Goal: Find specific page/section: Find specific page/section

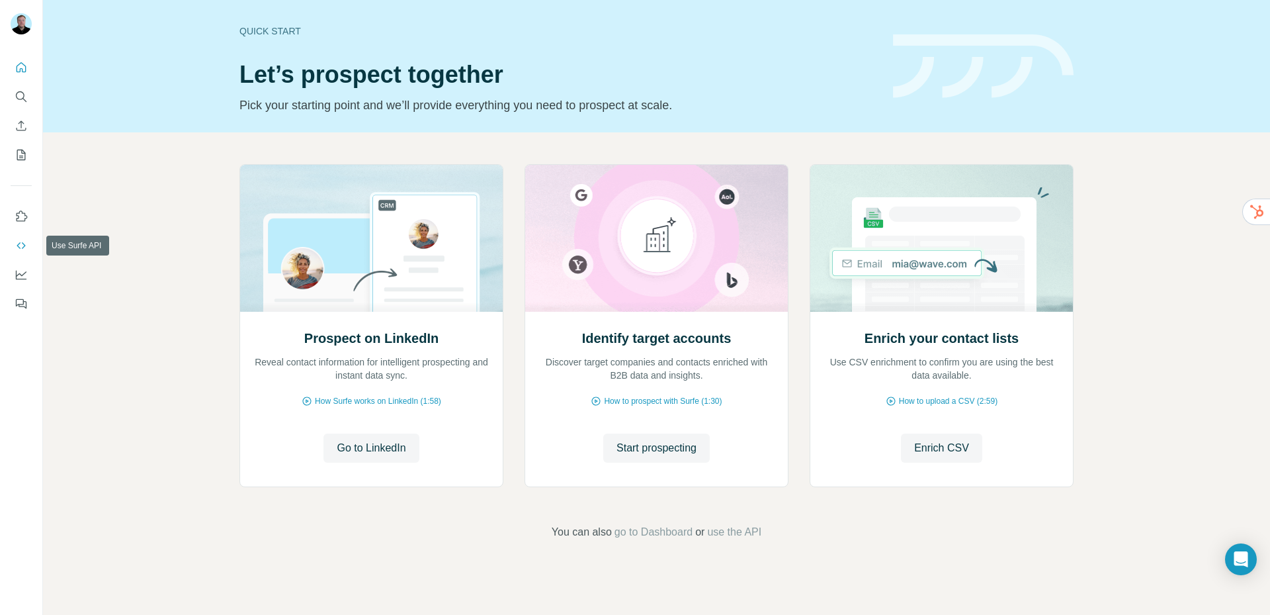
click at [24, 245] on icon "Use Surfe API" at bounding box center [21, 245] width 13 height 13
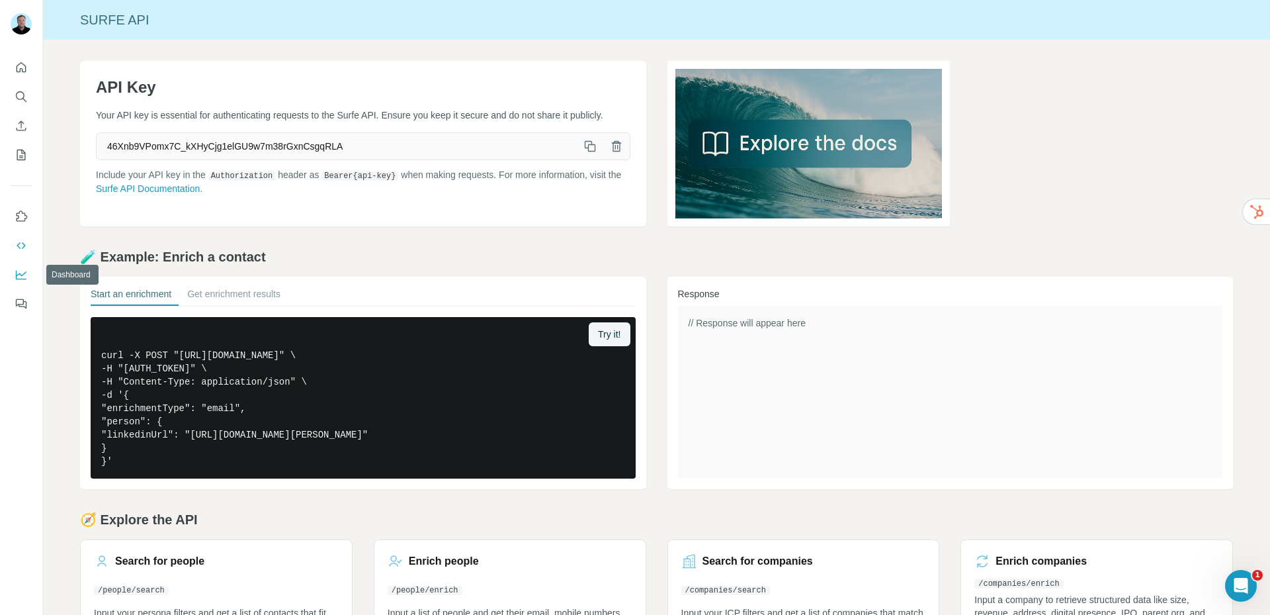
click at [19, 277] on icon "Dashboard" at bounding box center [21, 274] width 13 height 13
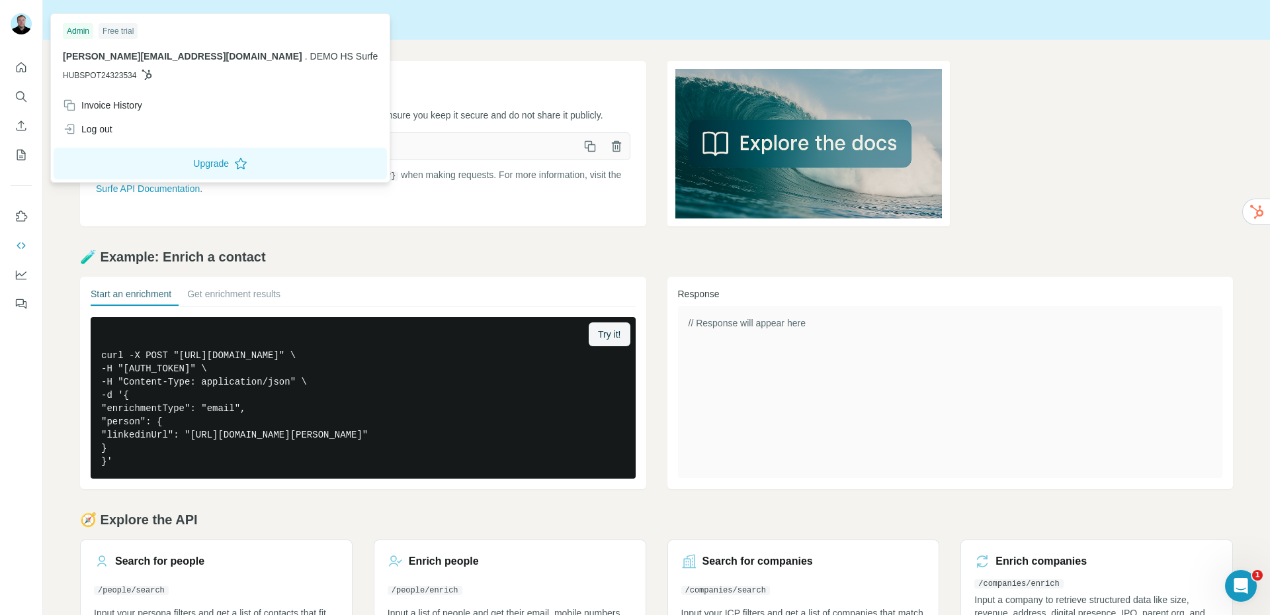
click at [19, 30] on img at bounding box center [21, 23] width 21 height 21
click at [349, 50] on div "API Key Your API key is essential for authenticating requests to the Surfe API.…" at bounding box center [656, 354] width 1227 height 628
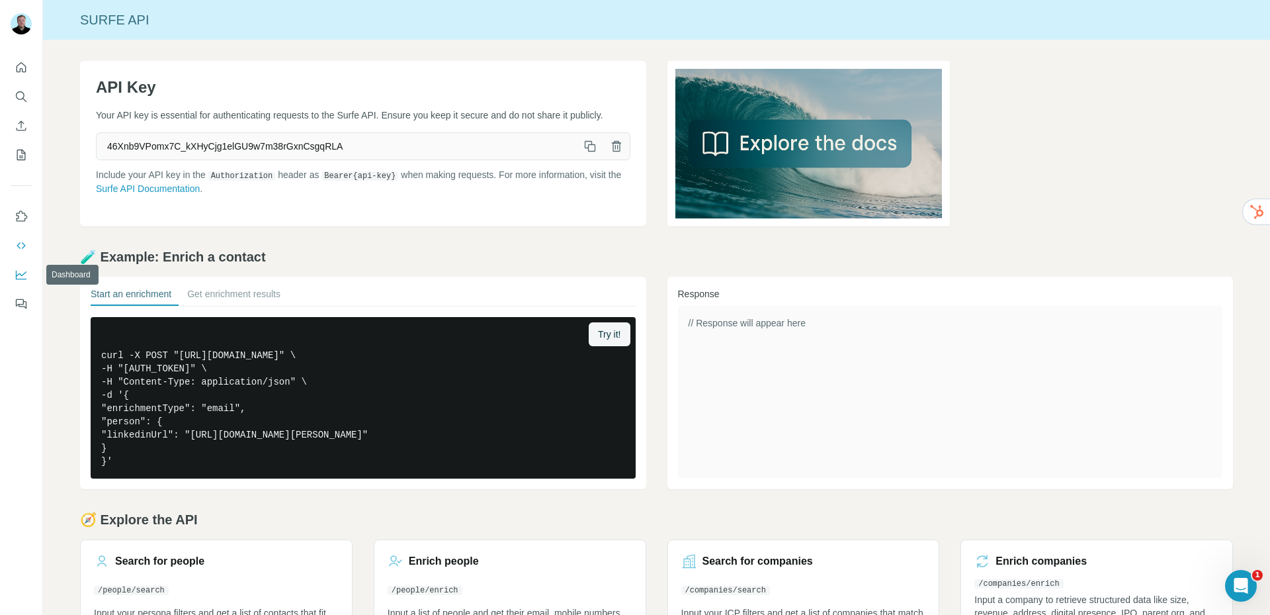
click at [27, 277] on icon "Dashboard" at bounding box center [21, 274] width 13 height 13
